Goal: Information Seeking & Learning: Learn about a topic

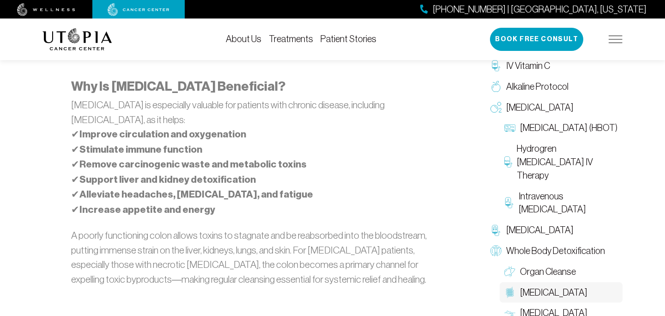
scroll to position [761, 0]
click at [248, 37] on link "About Us" at bounding box center [244, 39] width 36 height 10
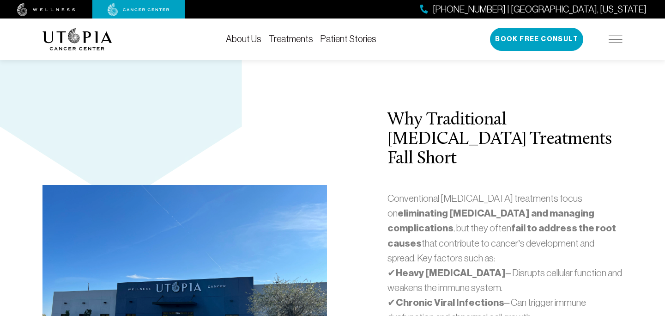
scroll to position [2072, 0]
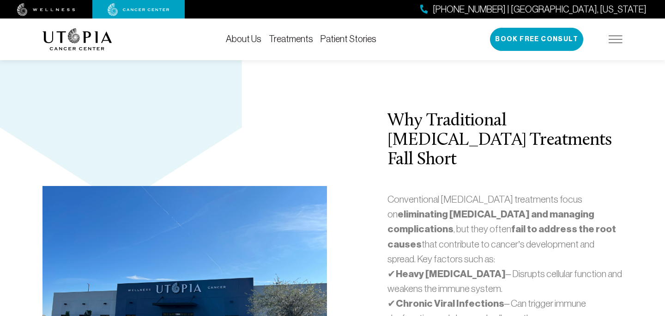
click at [291, 35] on link "Treatments" at bounding box center [291, 39] width 44 height 10
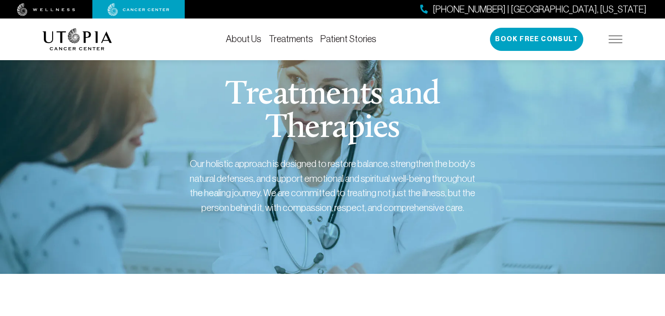
click at [334, 37] on link "Patient Stories" at bounding box center [349, 39] width 56 height 10
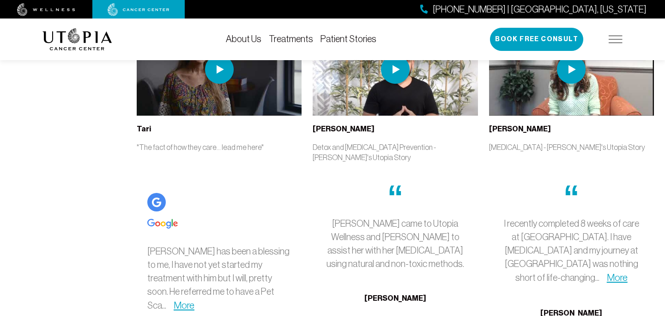
scroll to position [2101, 0]
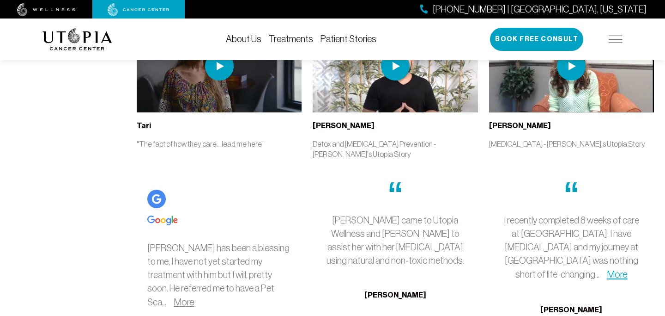
click at [195, 296] on link "More" at bounding box center [184, 301] width 21 height 11
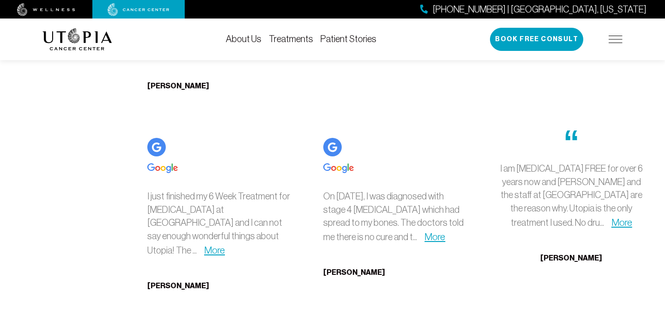
scroll to position [2487, 0]
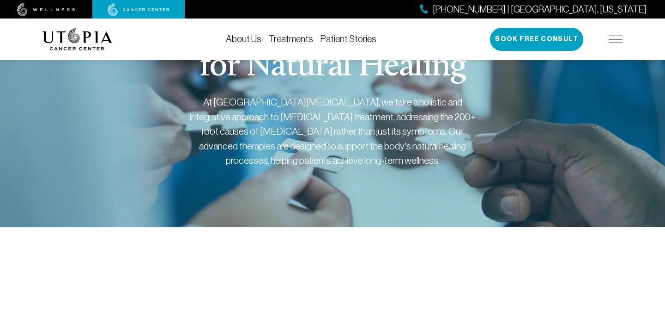
scroll to position [2072, 0]
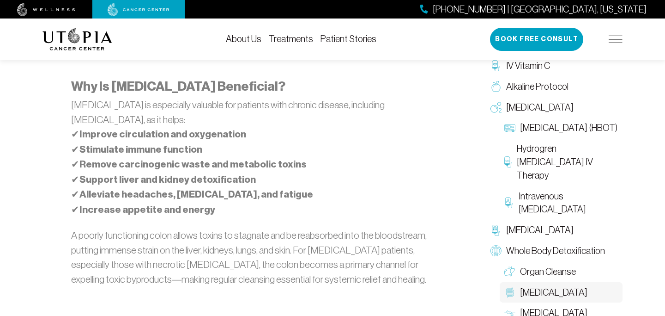
scroll to position [761, 0]
